Goal: Task Accomplishment & Management: Manage account settings

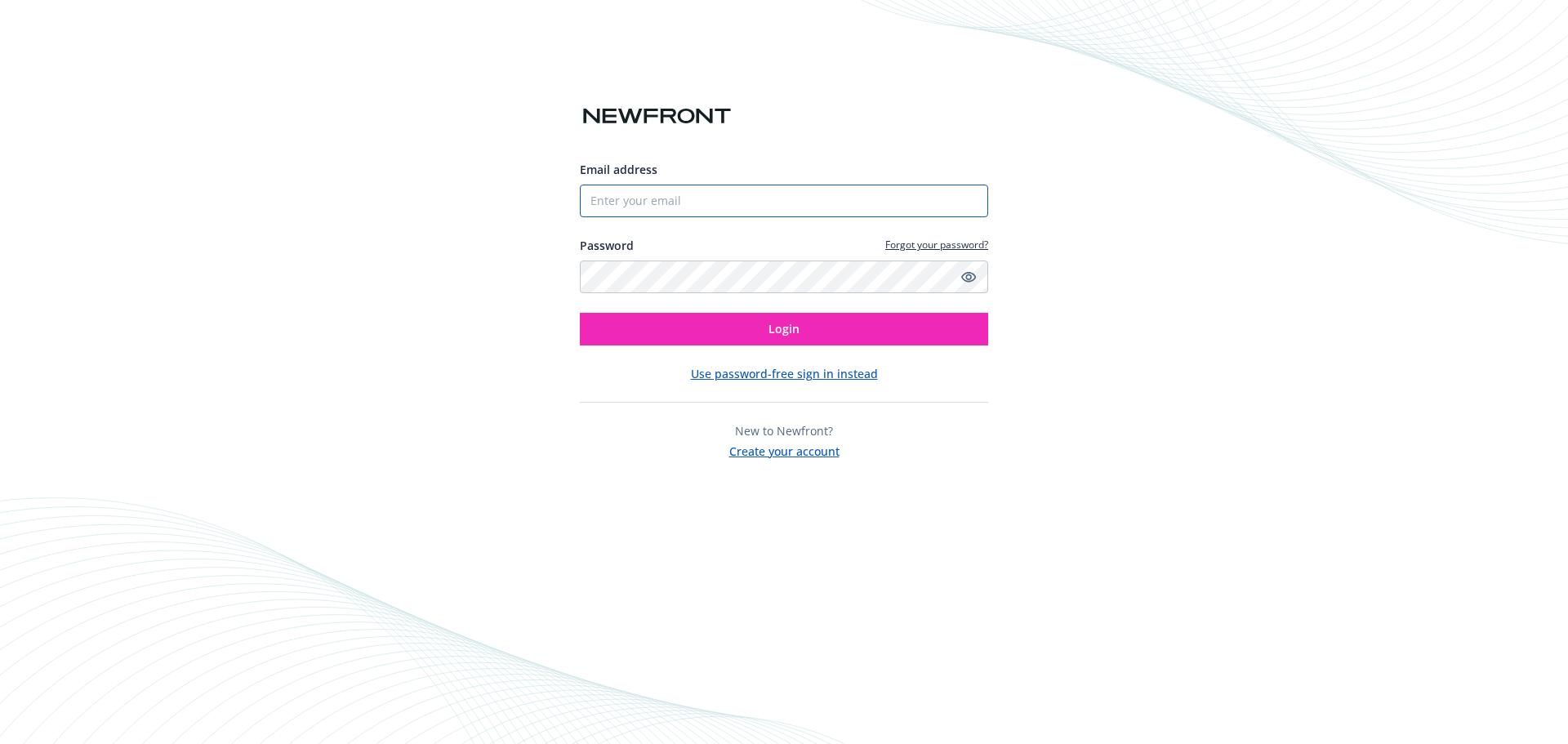
click at [651, 209] on input "Email address" at bounding box center [784, 201] width 408 height 33
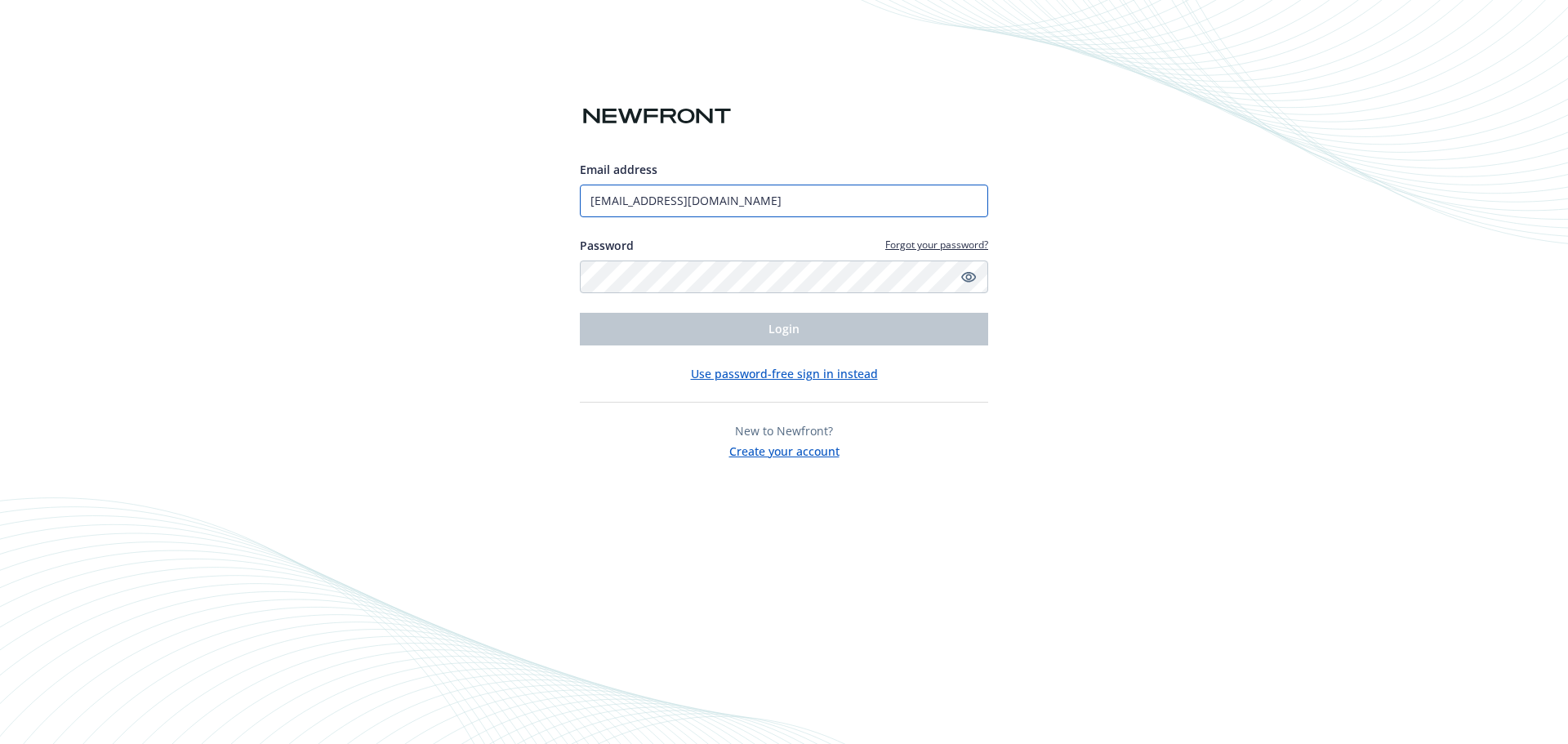
drag, startPoint x: 698, startPoint y: 205, endPoint x: 500, endPoint y: 206, distance: 198.0
click at [503, 207] on div "Email address jwilliamson1111@yahoo.com Password Forgot your password? Login Us…" at bounding box center [784, 372] width 1568 height 744
type input "[PERSON_NAME][EMAIL_ADDRESS][PERSON_NAME][DOMAIN_NAME]"
click at [968, 277] on icon "Show password" at bounding box center [968, 277] width 15 height 15
click at [968, 277] on icon "Hide password" at bounding box center [969, 276] width 13 height 12
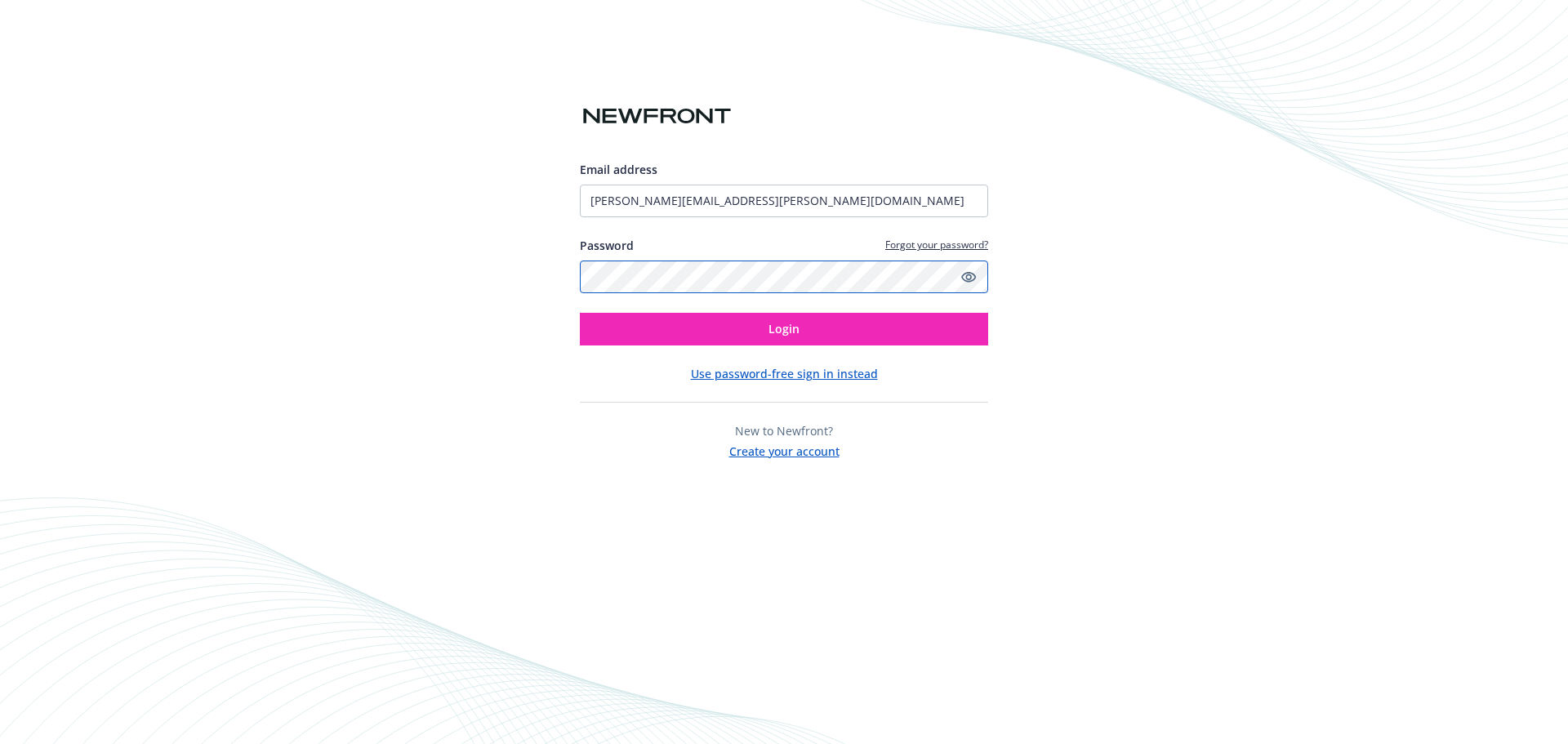
click at [580, 313] on button "Login" at bounding box center [784, 329] width 408 height 33
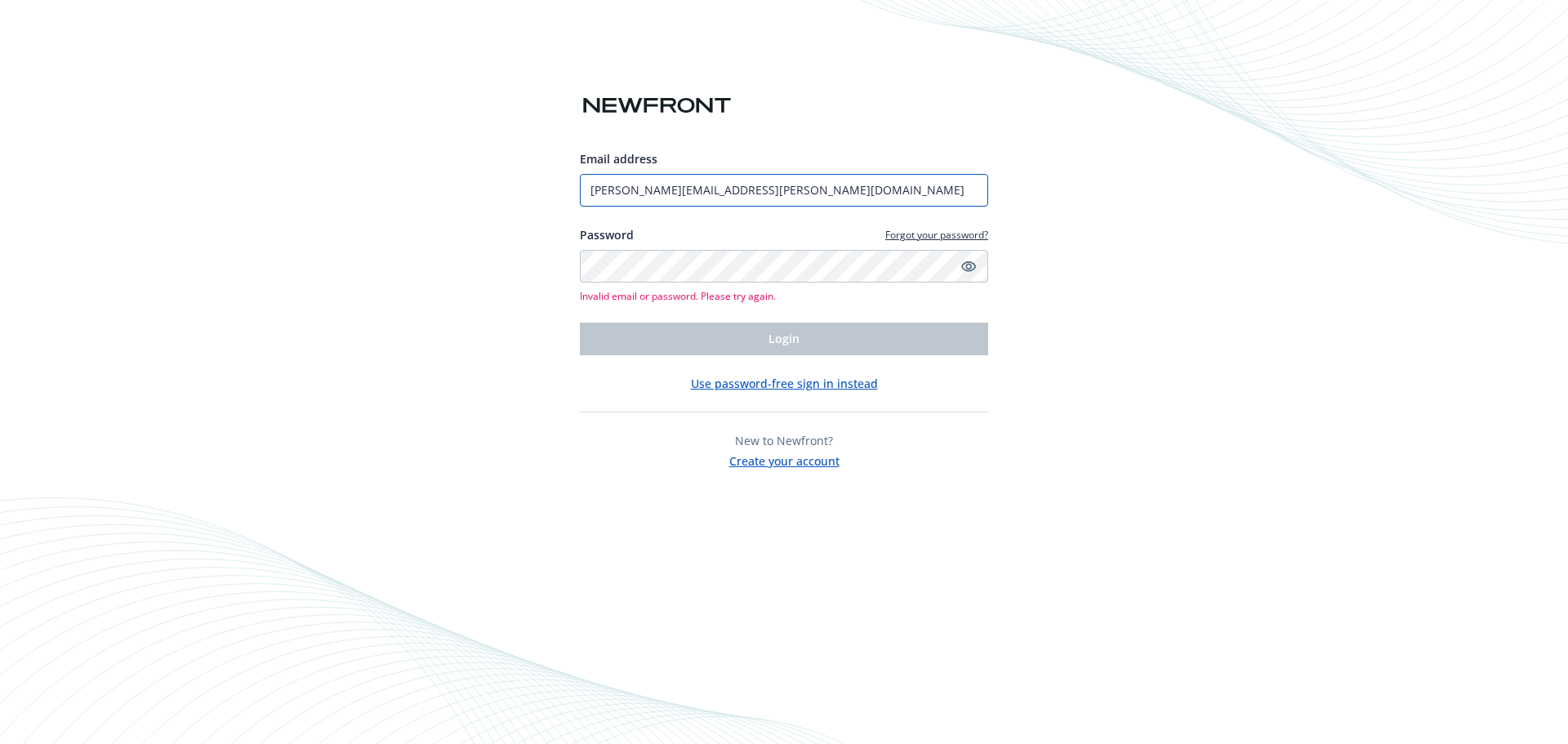
click at [799, 184] on input "[PERSON_NAME][EMAIL_ADDRESS][PERSON_NAME][DOMAIN_NAME]" at bounding box center [784, 190] width 408 height 33
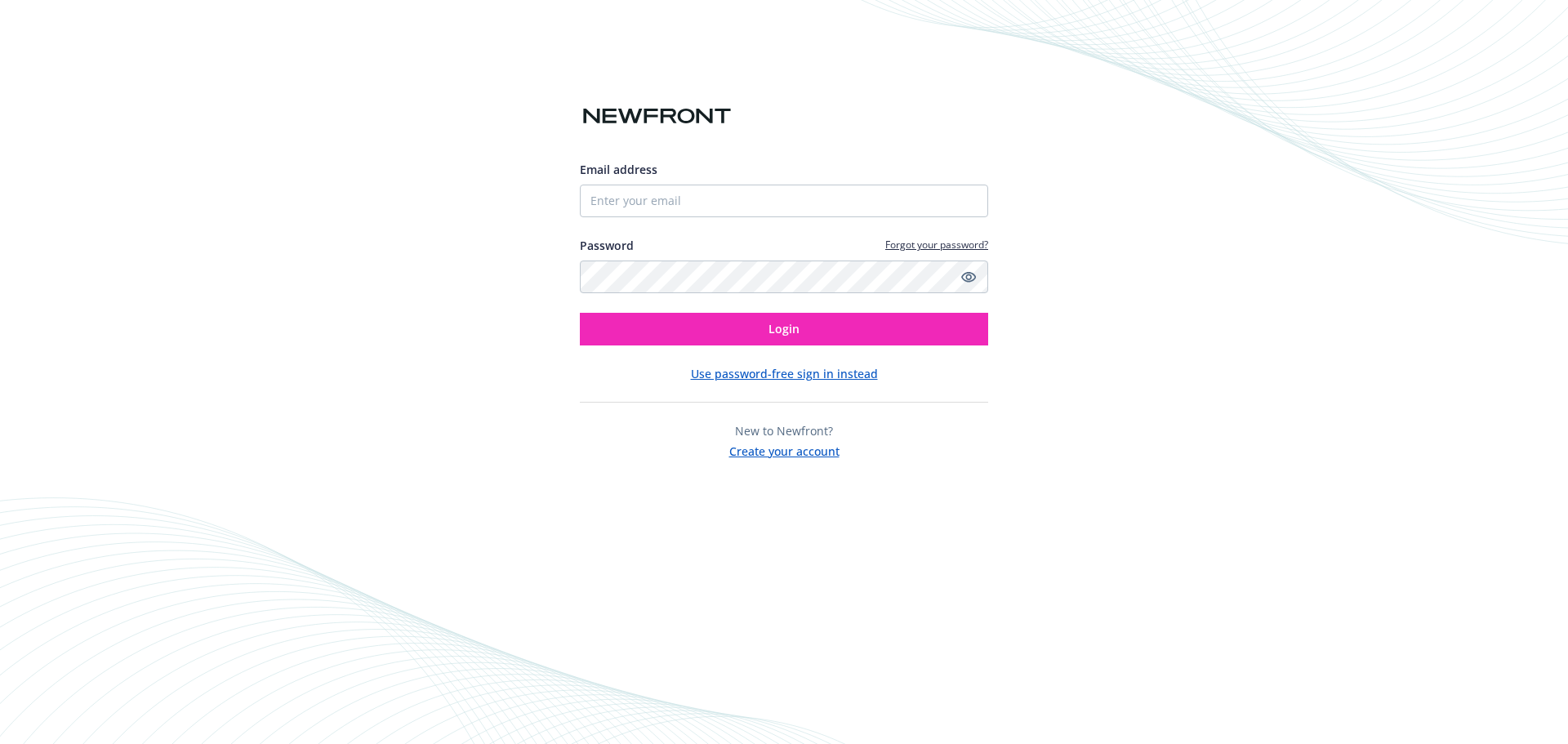
click at [779, 453] on button "Create your account" at bounding box center [784, 449] width 111 height 20
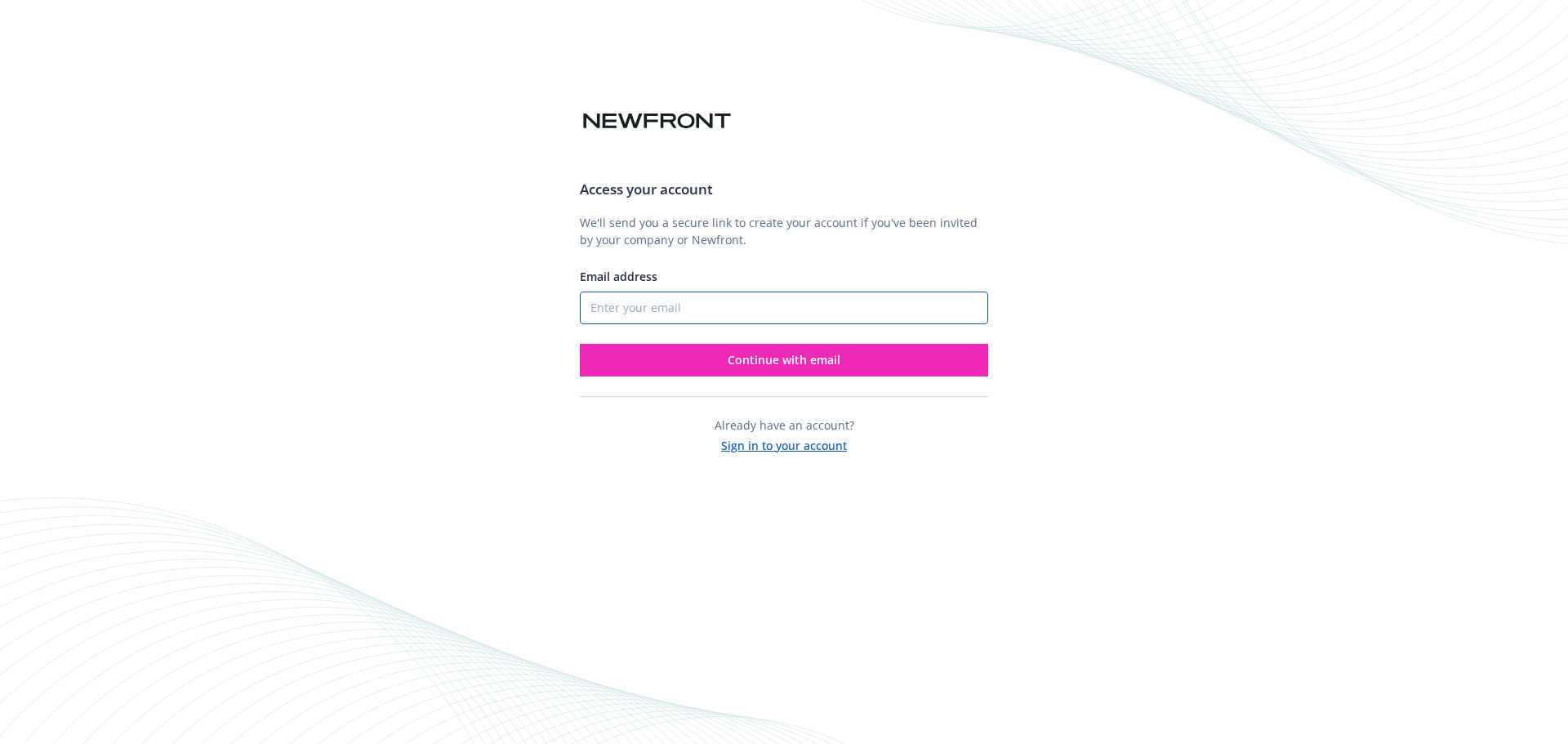
click at [622, 311] on input "Email address" at bounding box center [784, 308] width 408 height 33
type input "[PERSON_NAME][EMAIL_ADDRESS][PERSON_NAME][DOMAIN_NAME]"
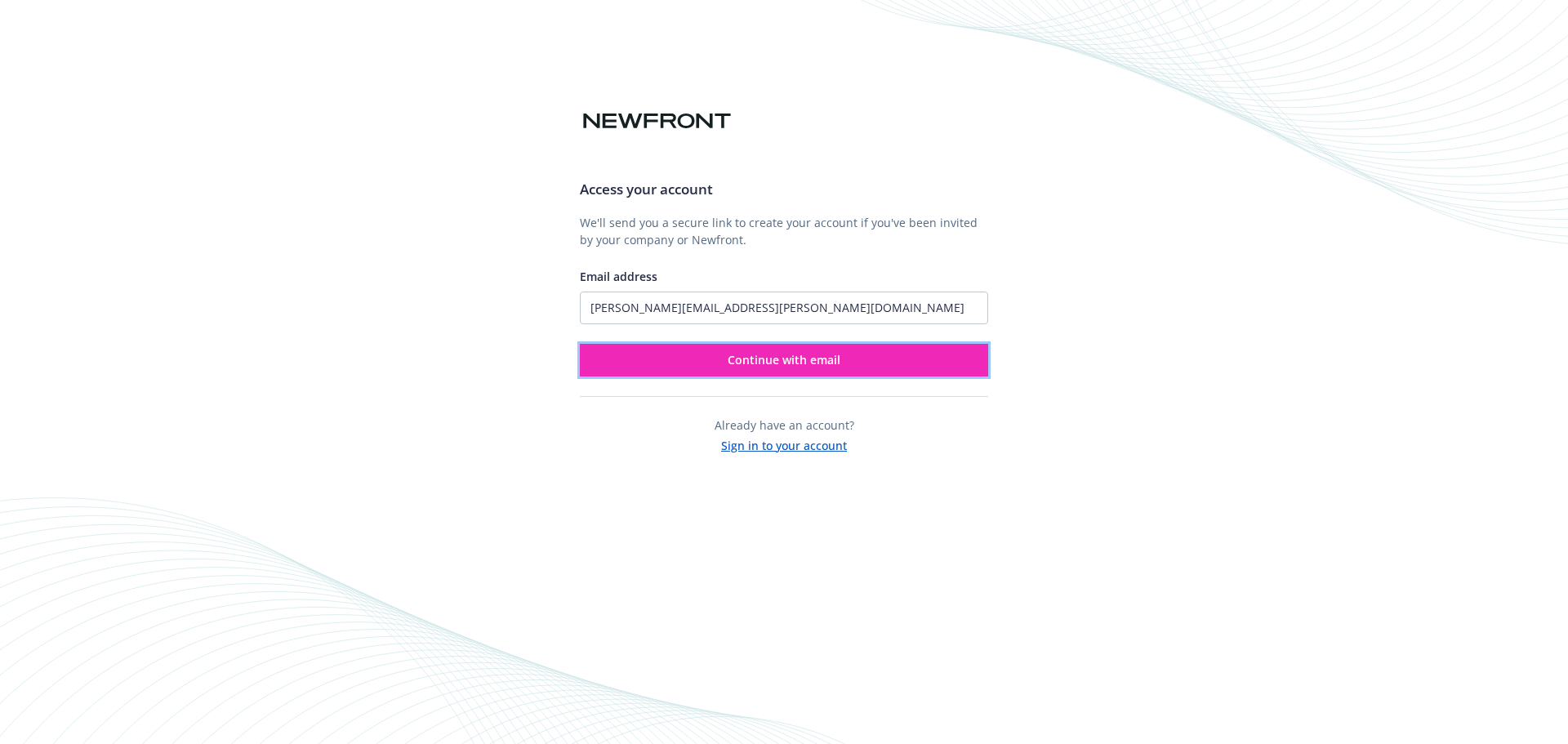
click at [638, 358] on button "Continue with email" at bounding box center [784, 360] width 408 height 33
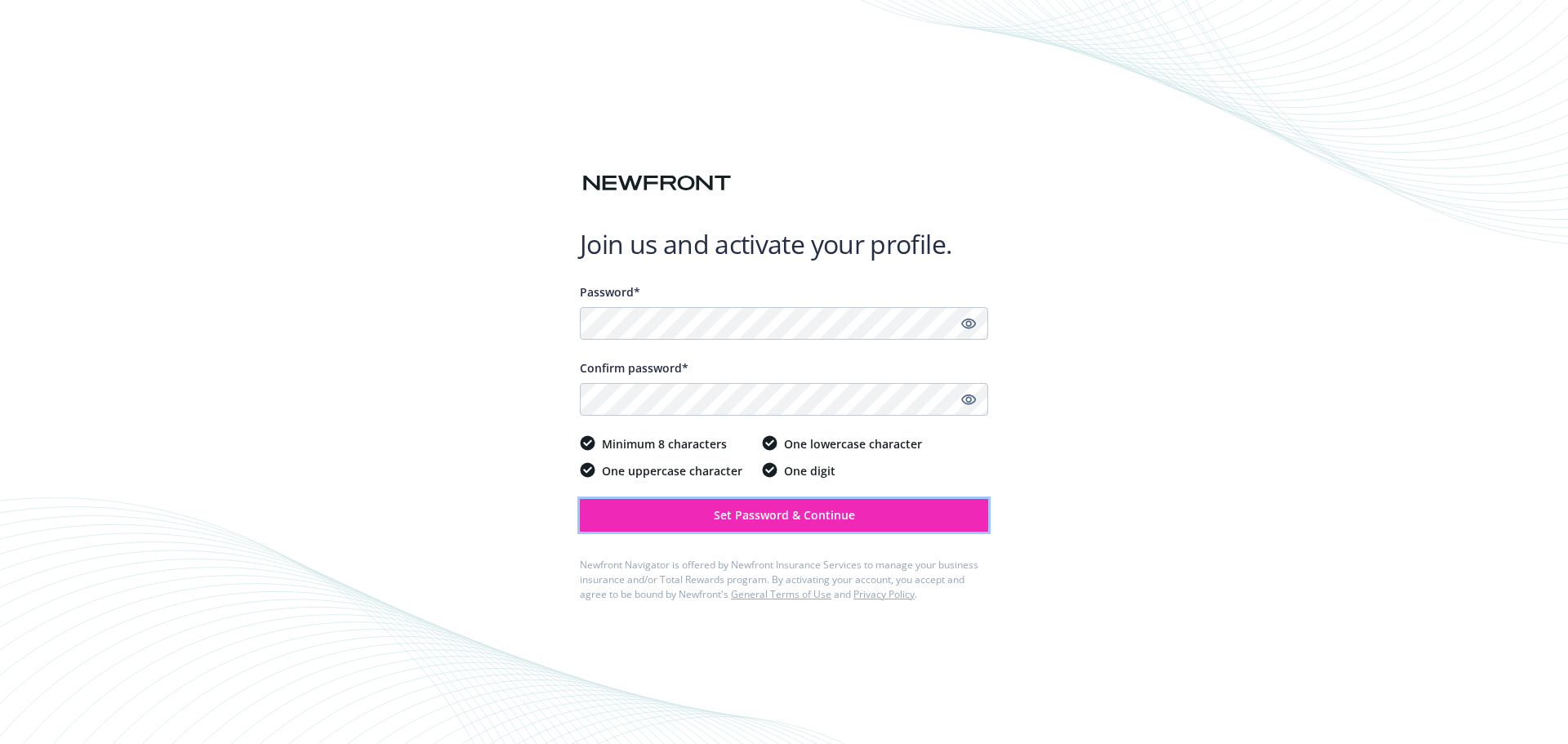
click at [840, 525] on button "Set Password & Continue" at bounding box center [784, 515] width 408 height 33
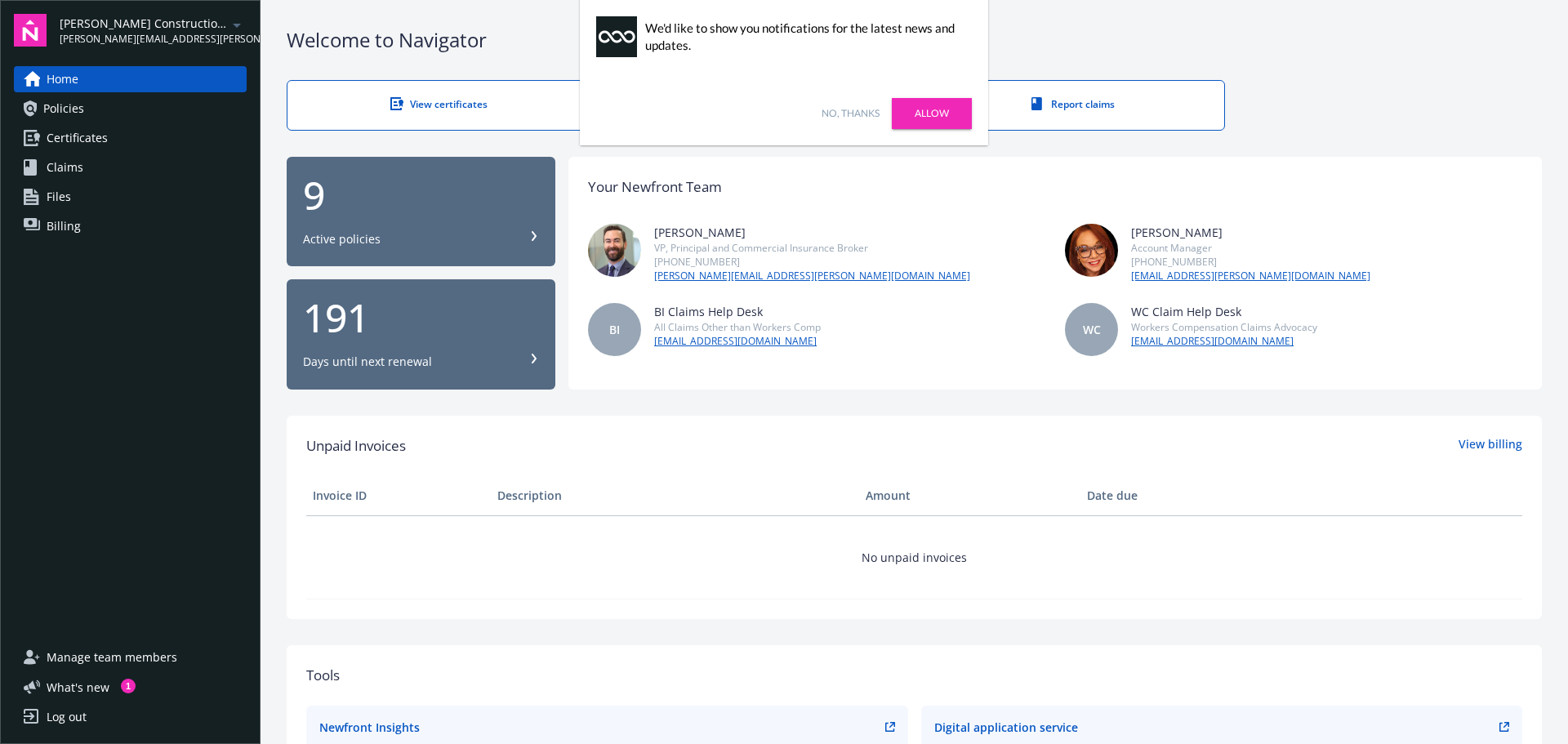
click at [411, 248] on button "9 Active policies" at bounding box center [421, 211] width 269 height 111
click at [855, 111] on link "No, thanks" at bounding box center [849, 113] width 58 height 15
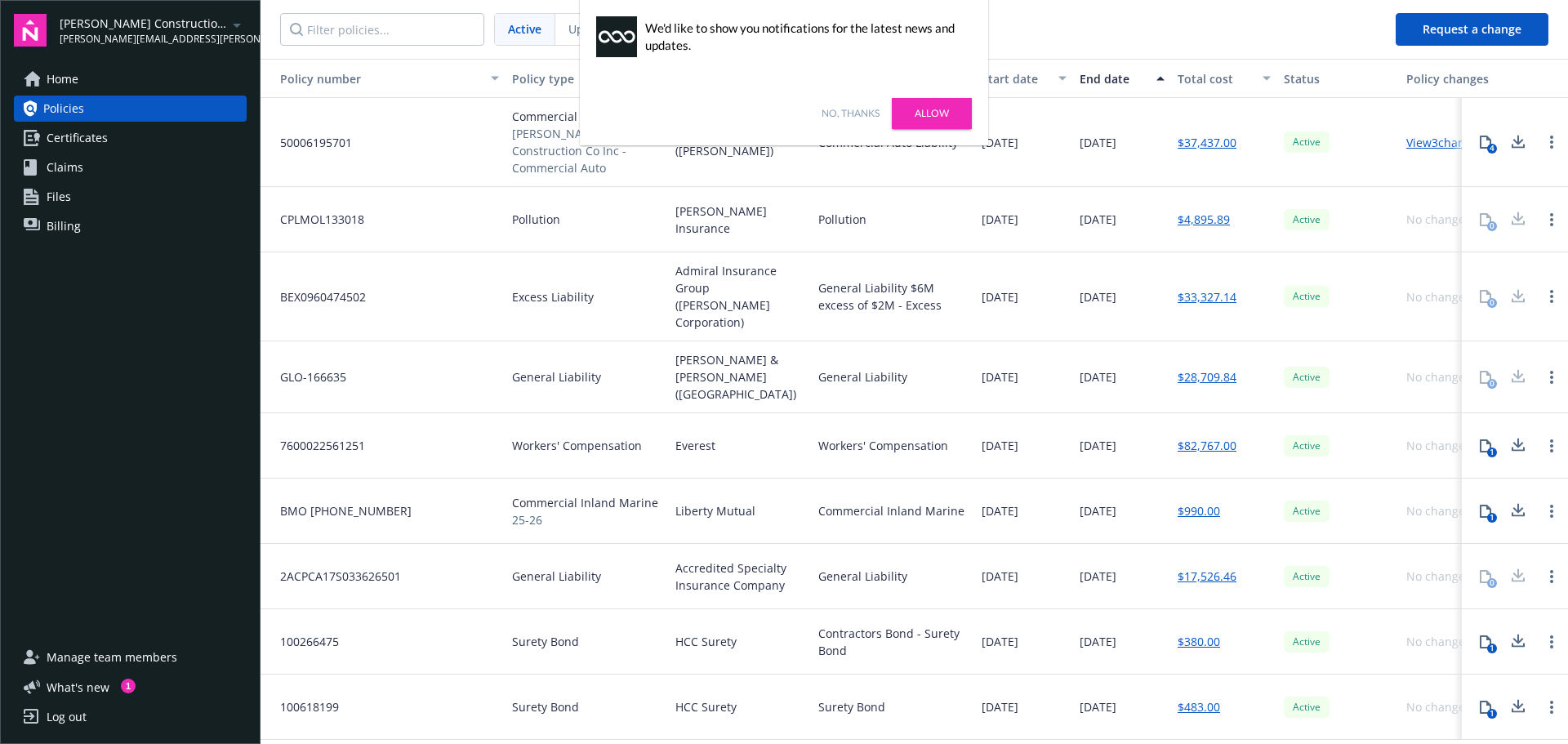
click at [837, 116] on link "No, thanks" at bounding box center [849, 113] width 58 height 15
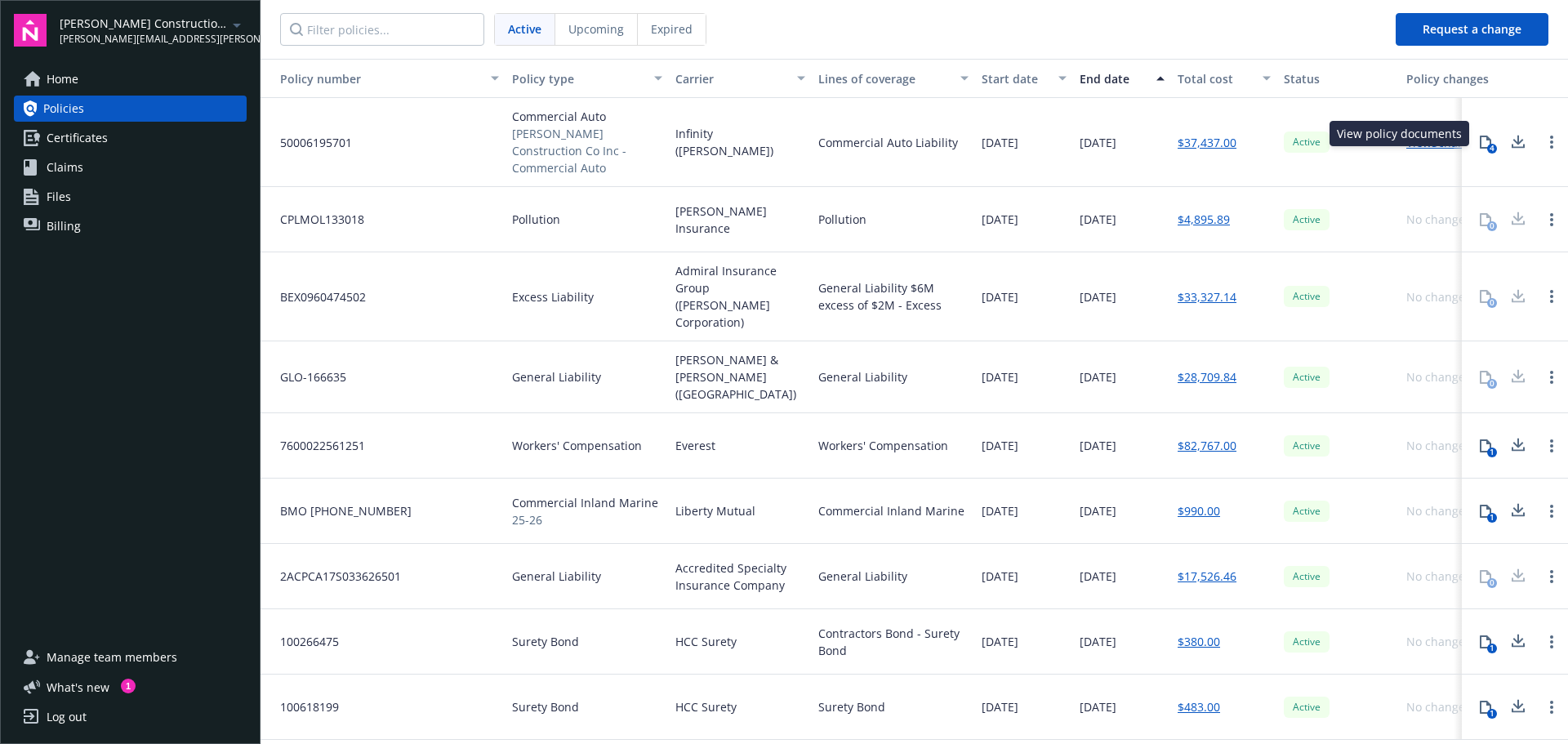
click at [1489, 143] on div "4" at bounding box center [1491, 148] width 10 height 10
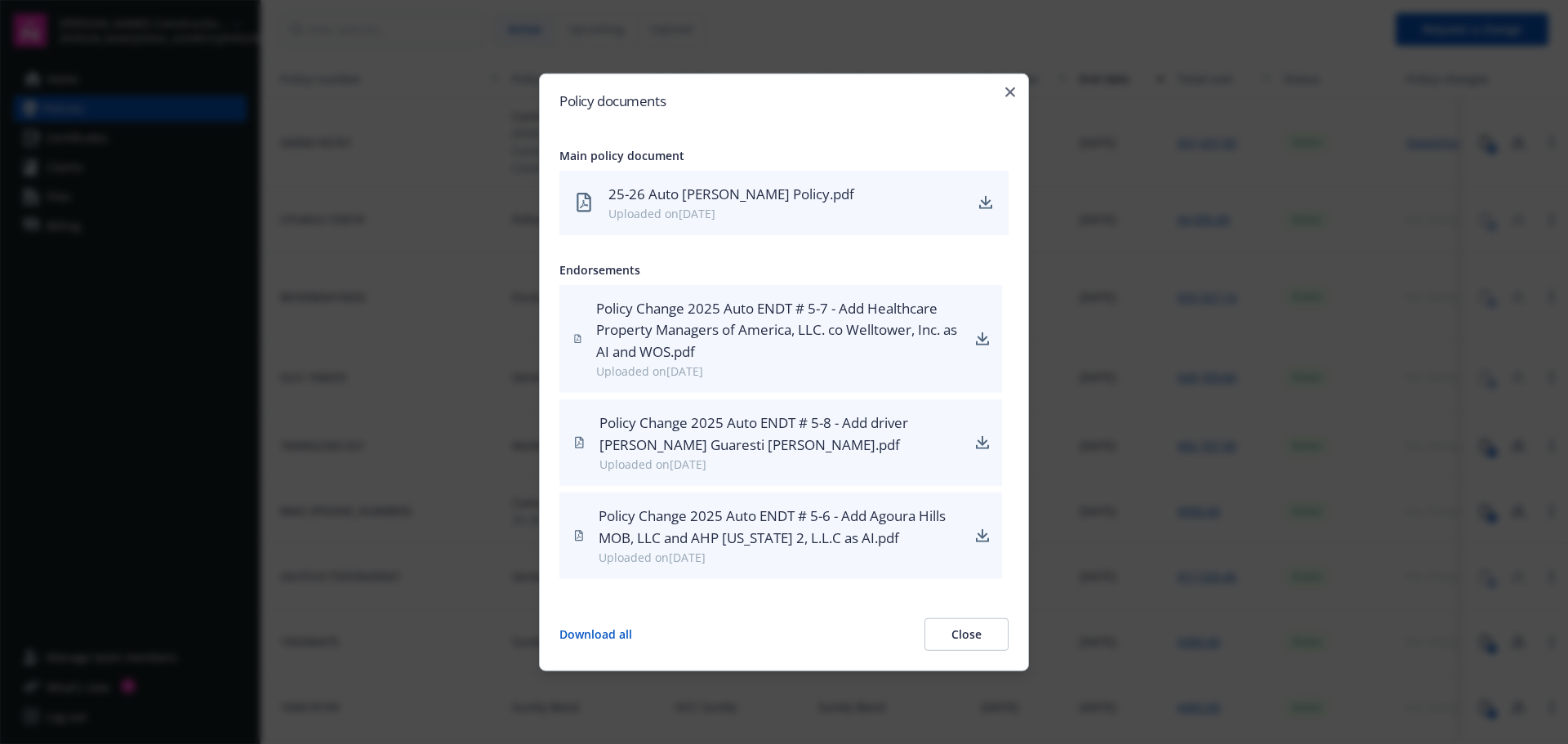
click at [967, 632] on button "Close" at bounding box center [966, 634] width 84 height 33
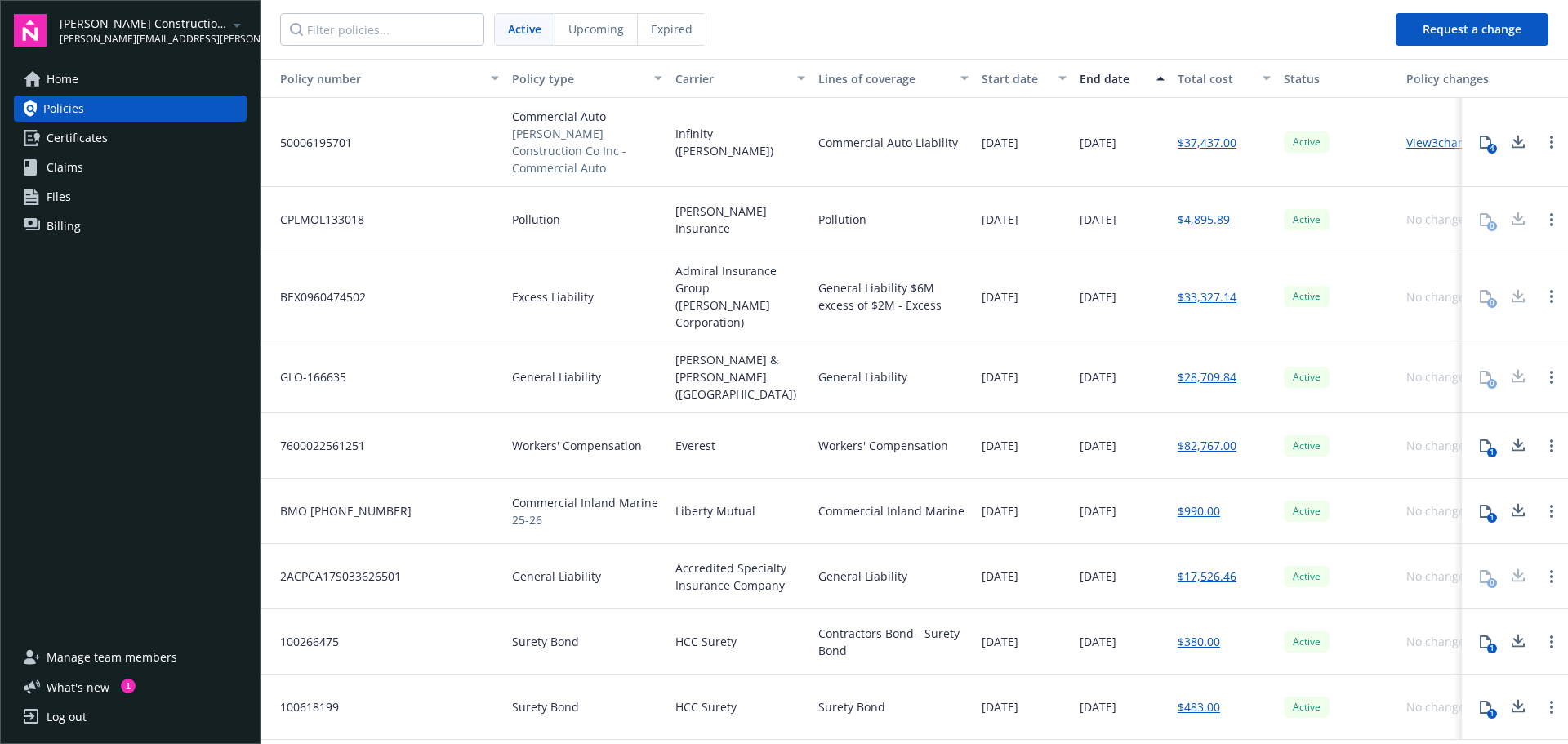
click at [1546, 139] on link "Open options" at bounding box center [1551, 142] width 19 height 19
click at [68, 139] on span "Certificates" at bounding box center [77, 138] width 61 height 27
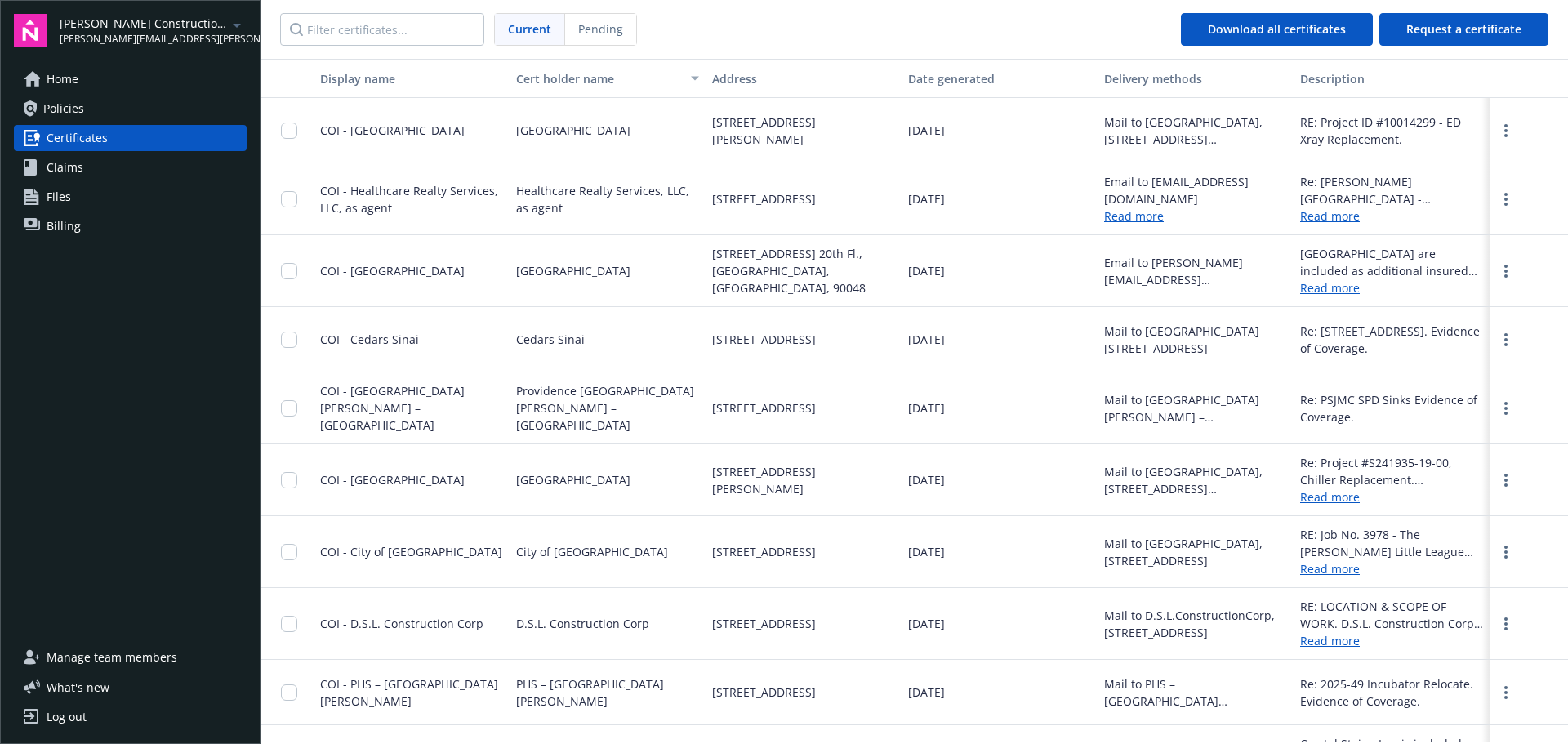
click at [72, 175] on span "Claims" at bounding box center [65, 167] width 37 height 27
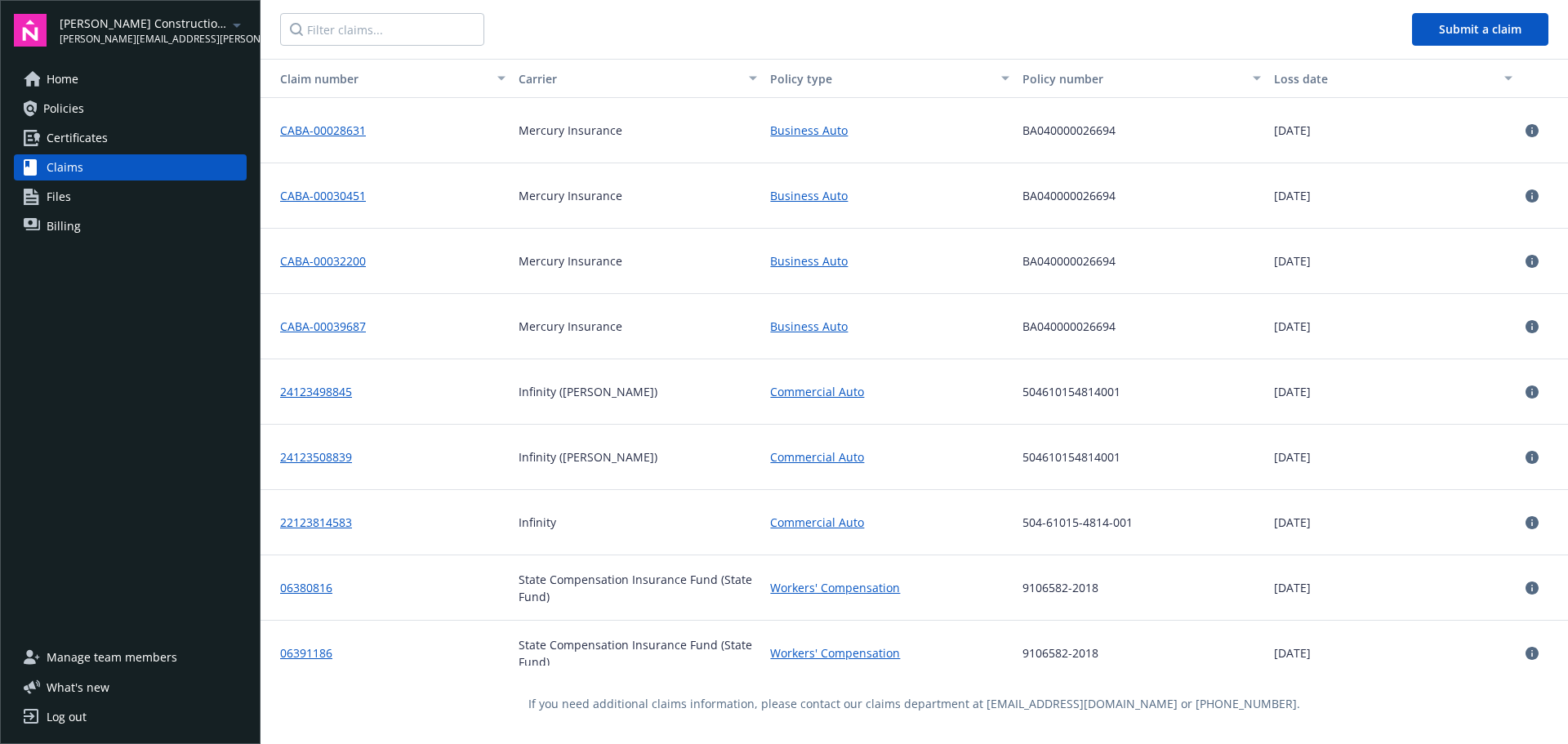
click at [1302, 84] on div "Loss date" at bounding box center [1383, 79] width 220 height 17
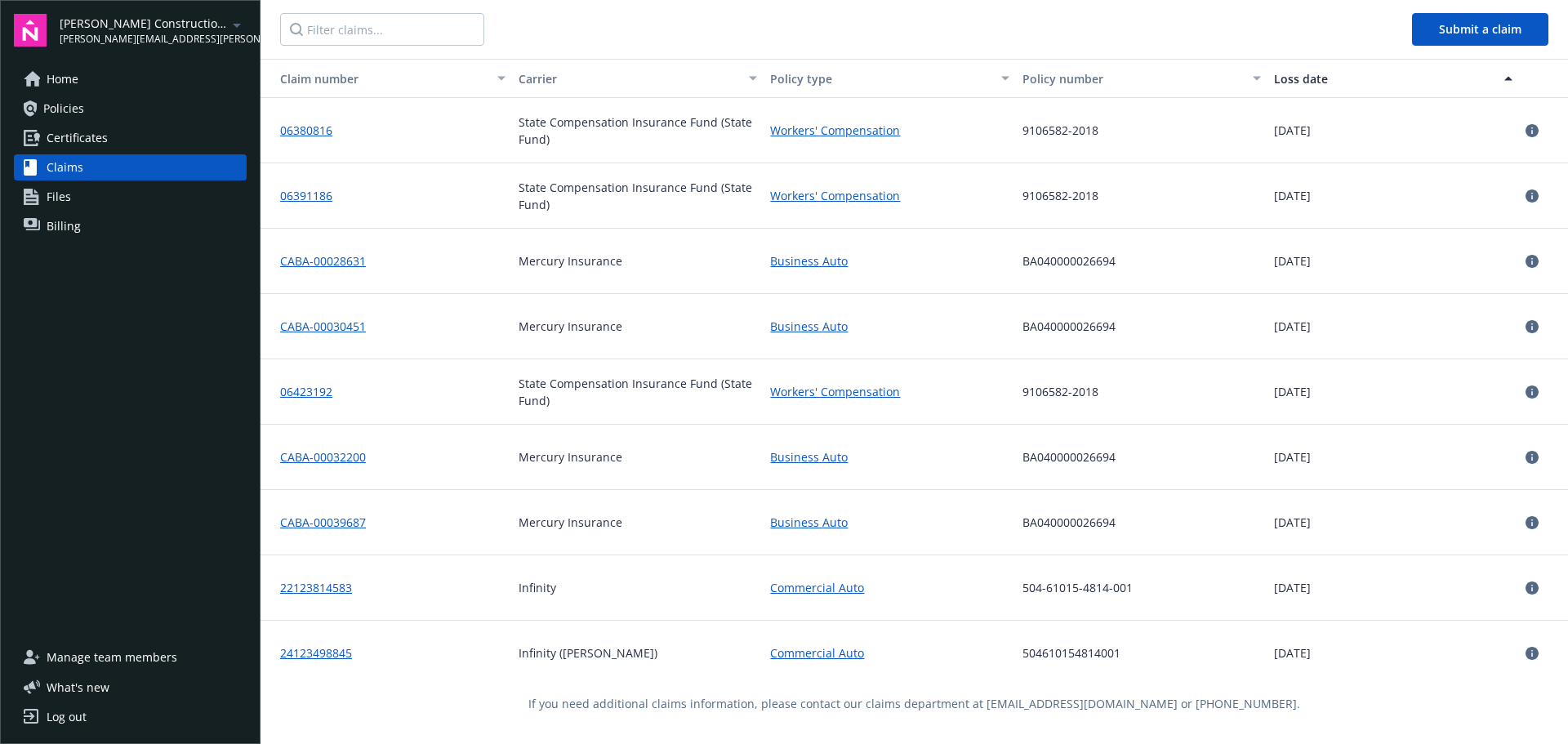
click at [68, 195] on span "Files" at bounding box center [59, 197] width 25 height 27
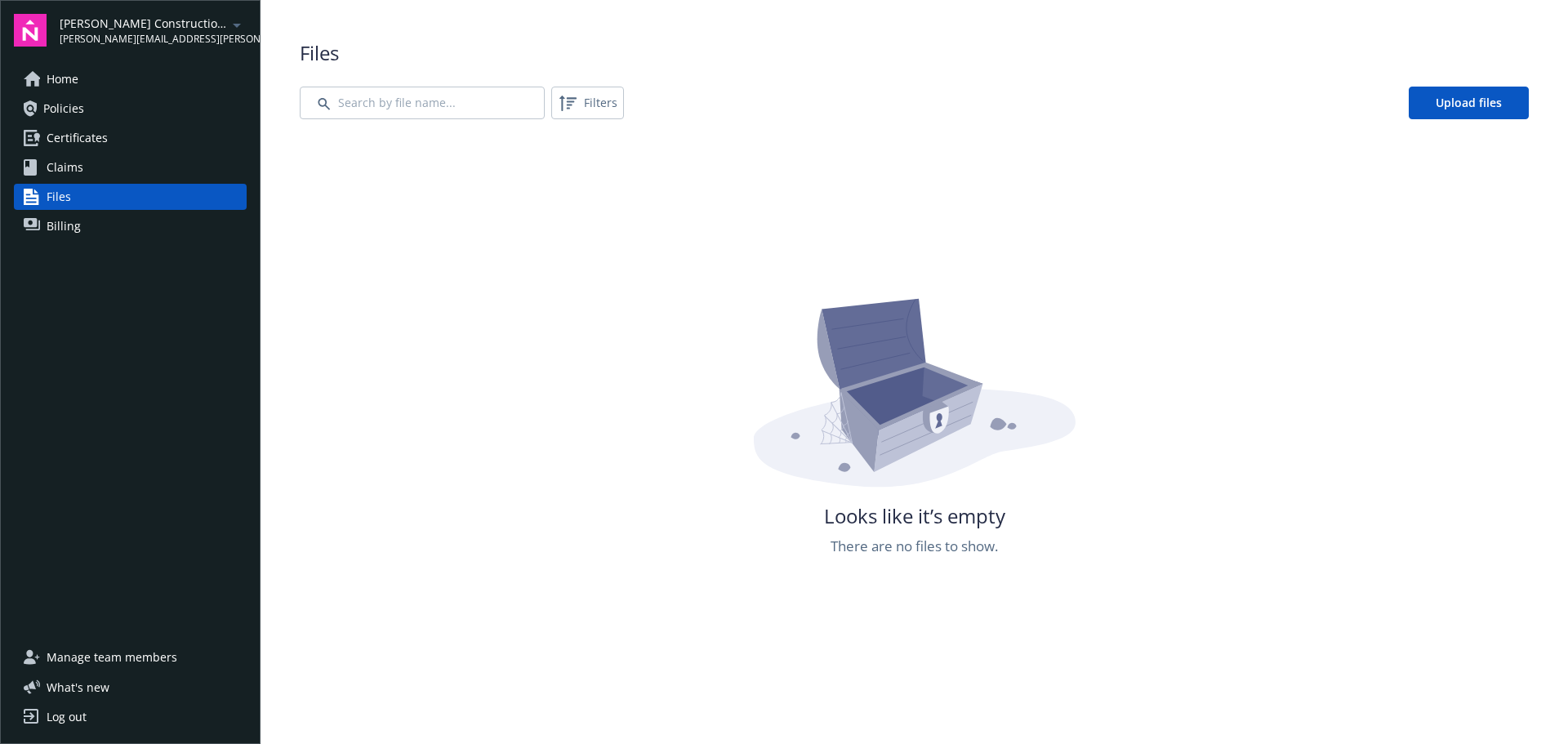
click at [75, 233] on span "Billing" at bounding box center [64, 226] width 35 height 27
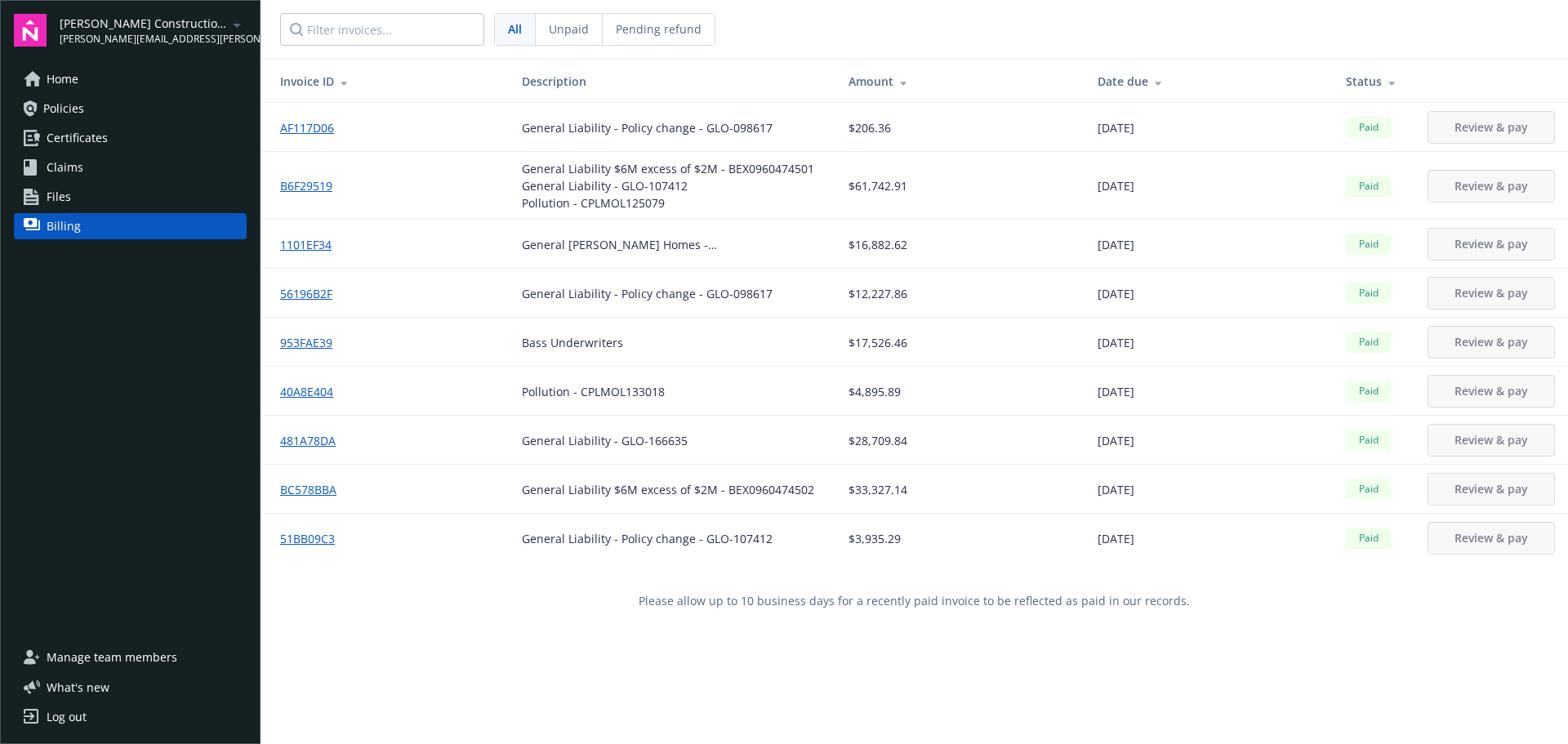
click at [59, 103] on span "Policies" at bounding box center [63, 108] width 41 height 27
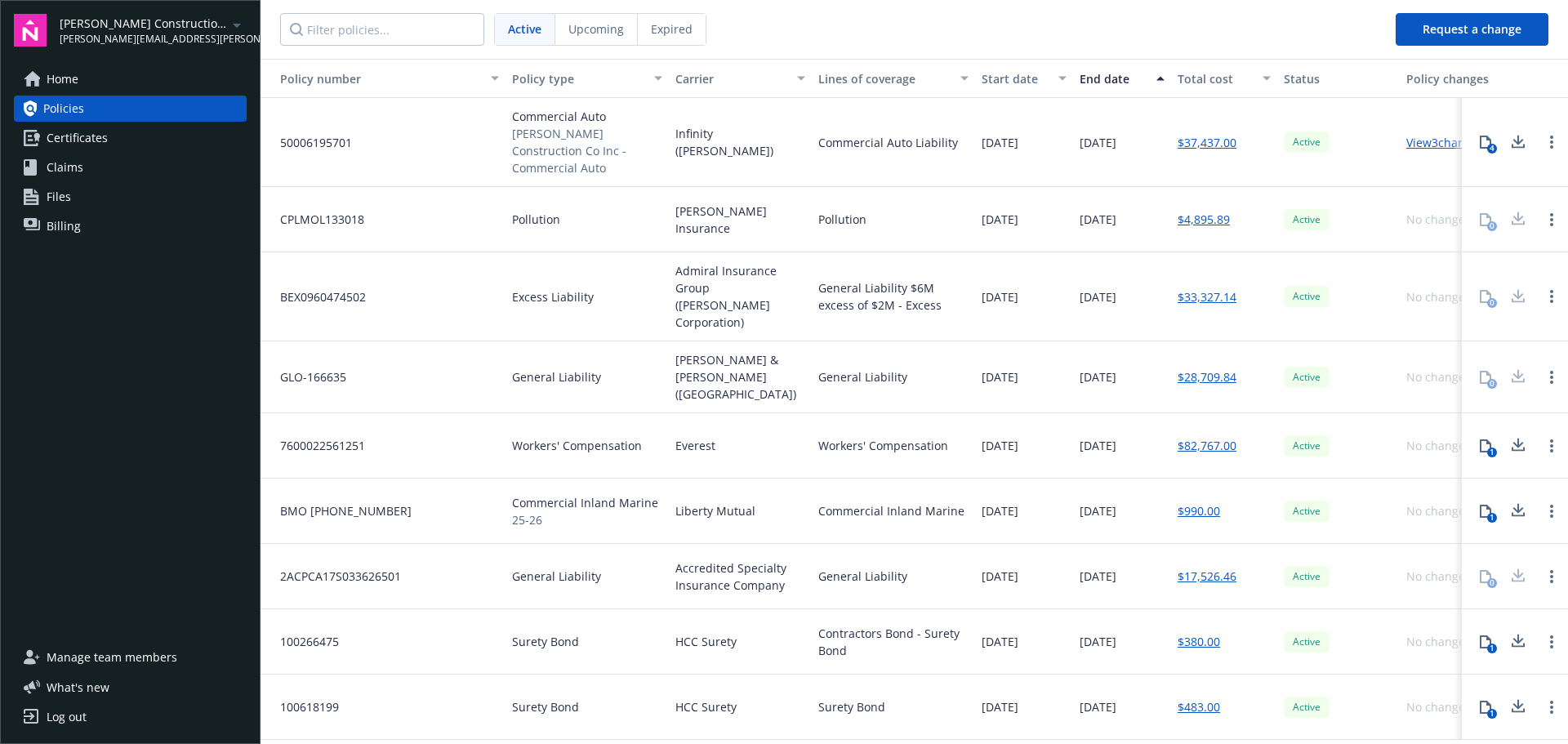
click at [641, 80] on div "Policy type" at bounding box center [578, 79] width 133 height 17
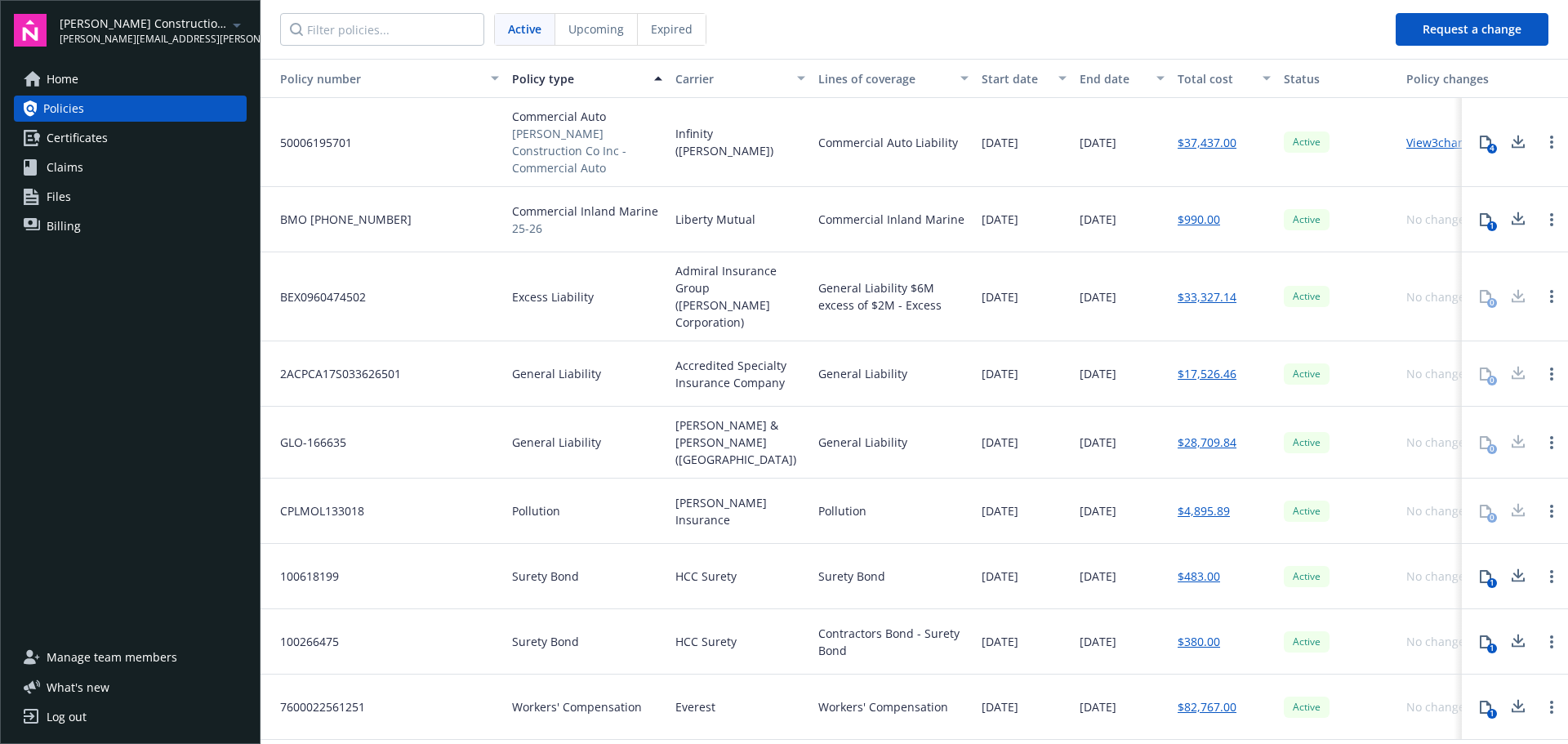
click at [1207, 81] on div "Total cost" at bounding box center [1215, 79] width 75 height 17
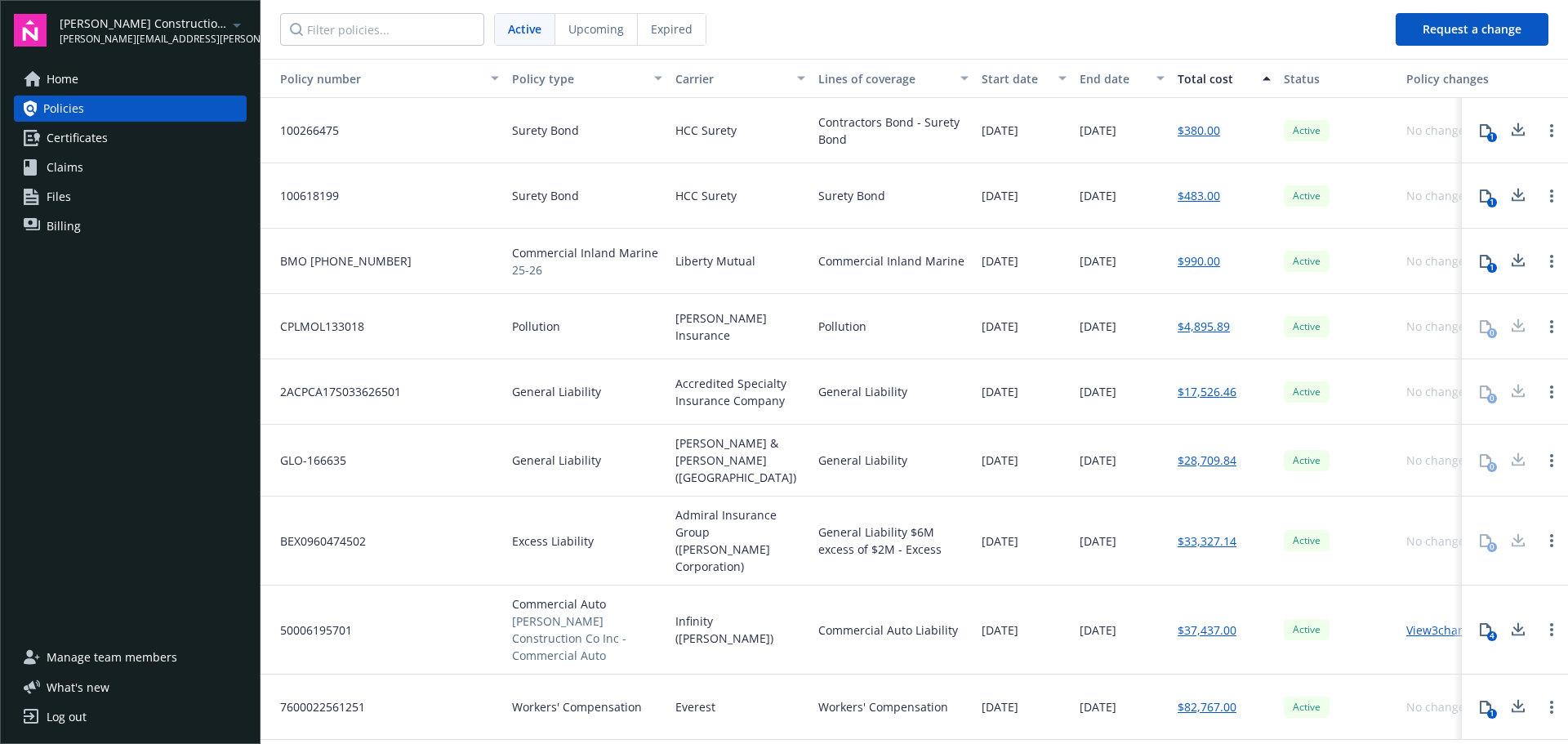
click at [1207, 81] on div "Total cost" at bounding box center [1215, 79] width 75 height 17
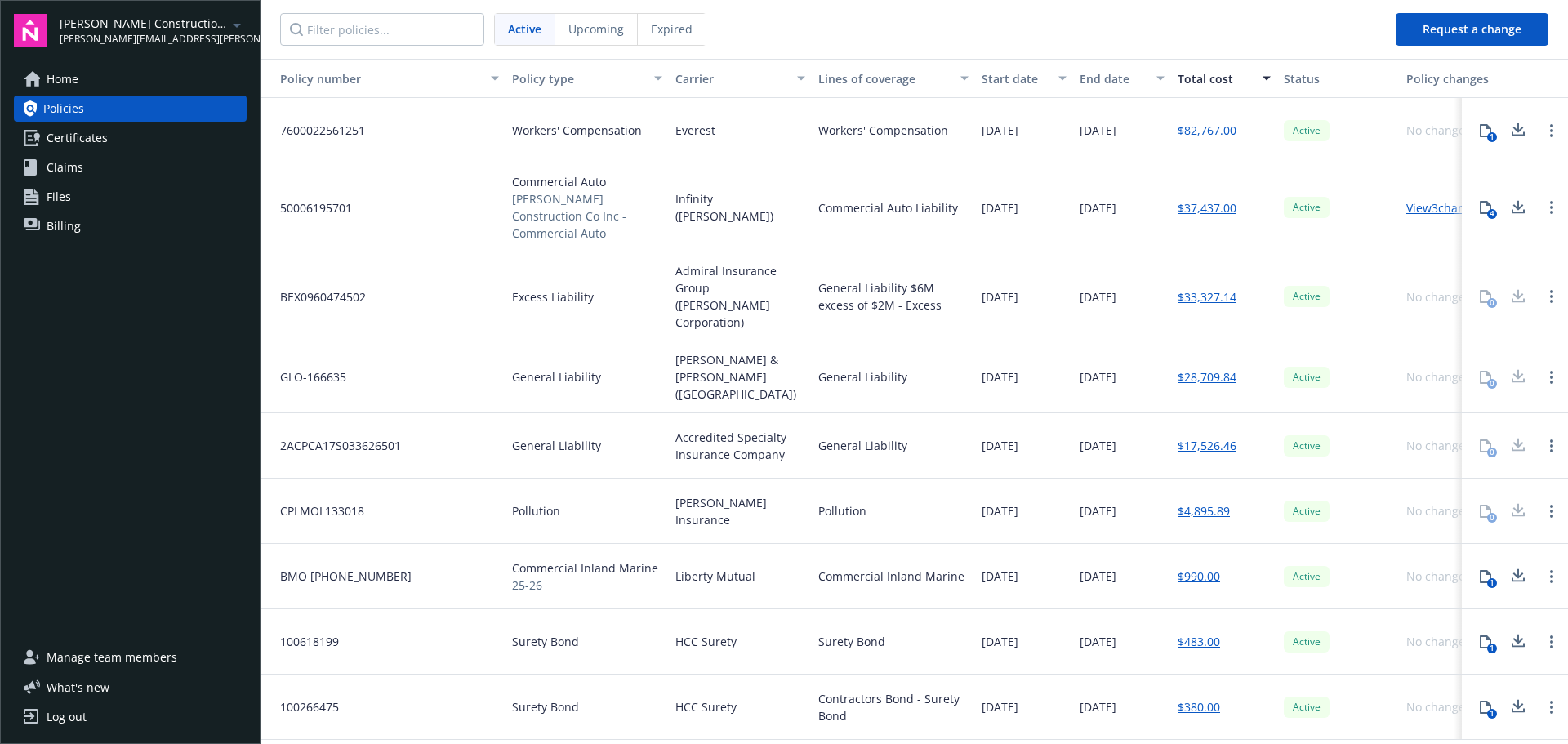
click at [667, 34] on span "Expired" at bounding box center [672, 28] width 42 height 17
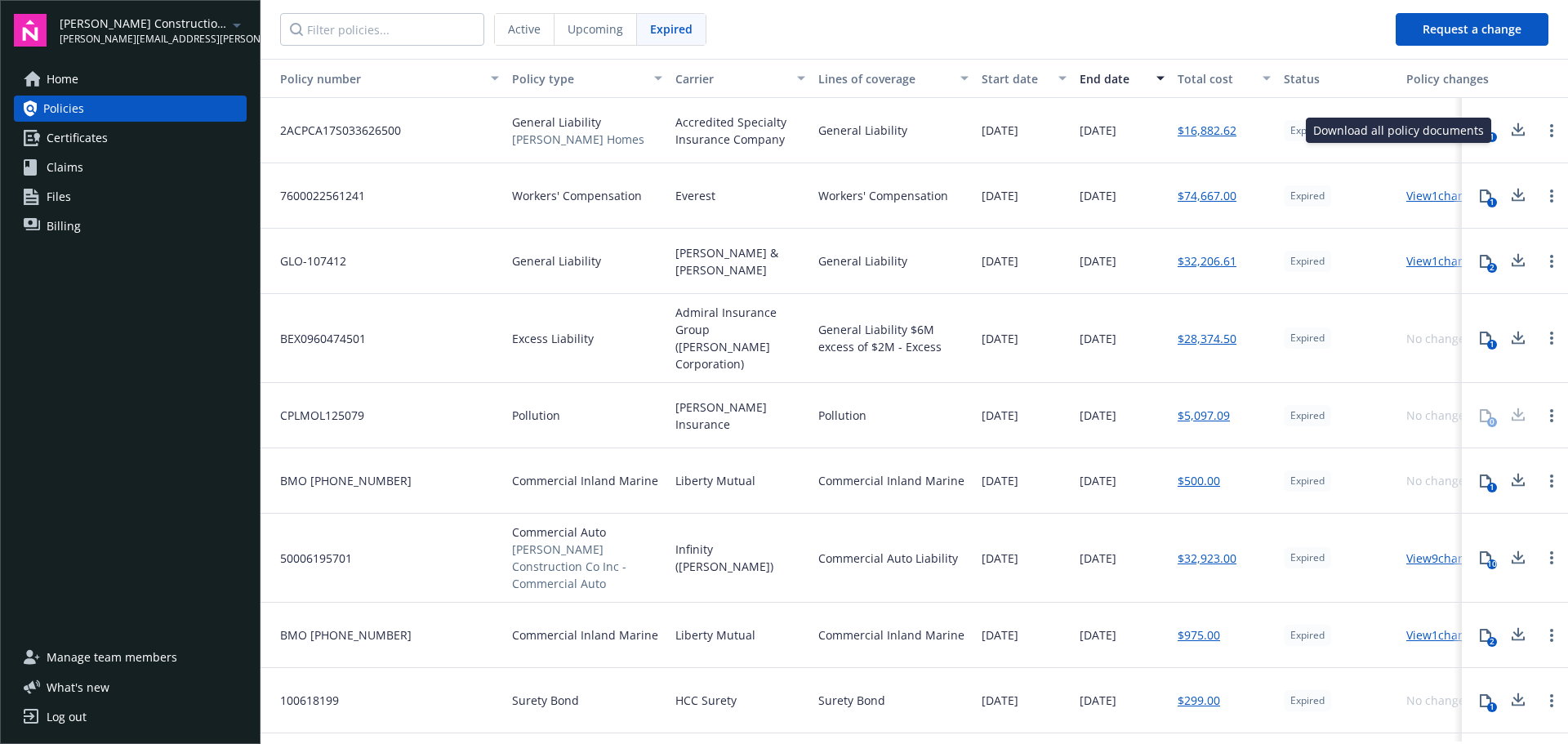
click at [1513, 128] on icon at bounding box center [1519, 127] width 11 height 10
click at [50, 138] on span "Certificates" at bounding box center [77, 138] width 61 height 27
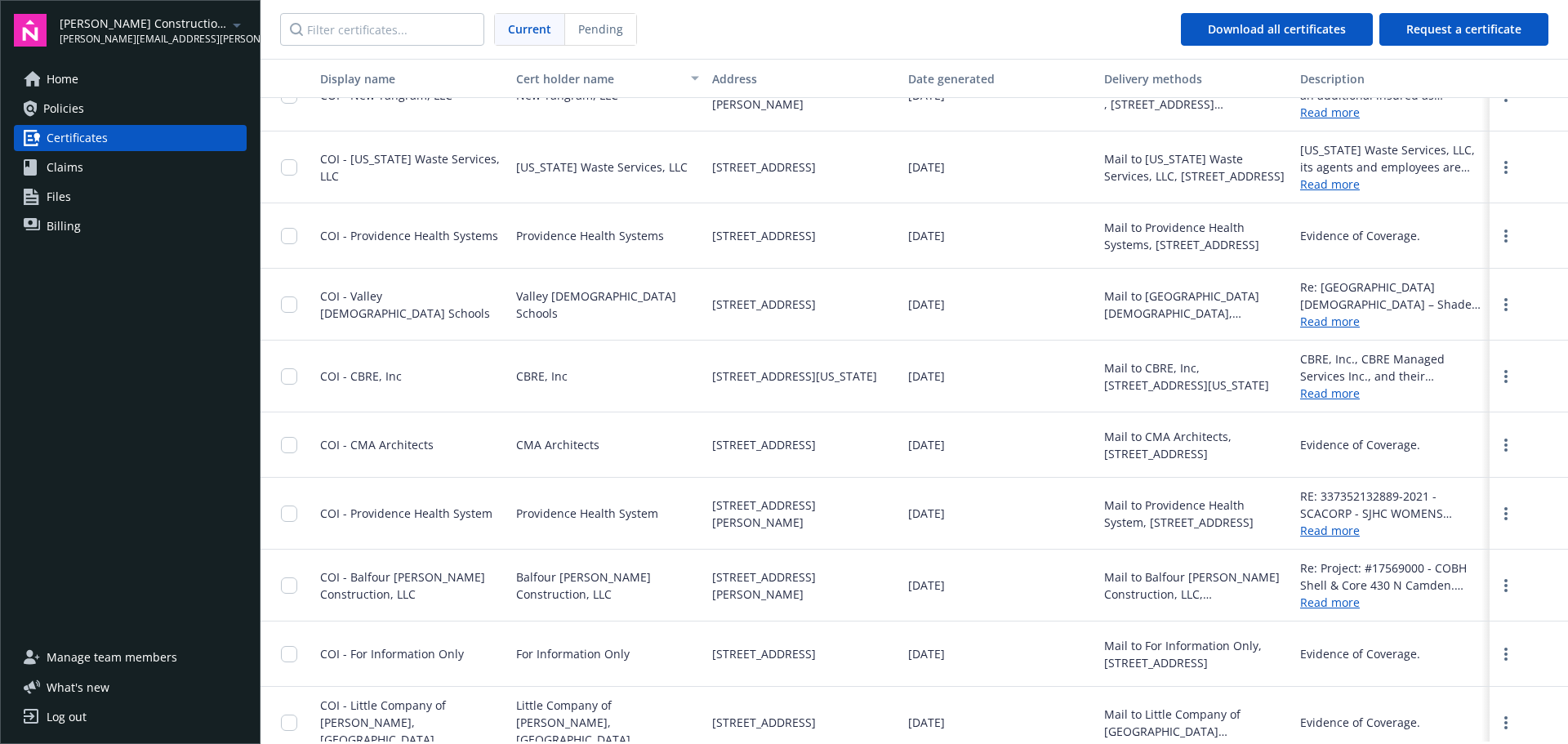
scroll to position [3882, 0]
